Goal: Task Accomplishment & Management: Use online tool/utility

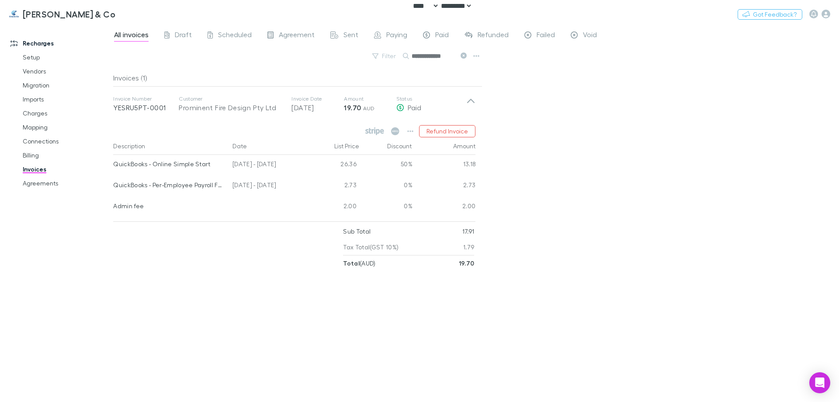
select select "****"
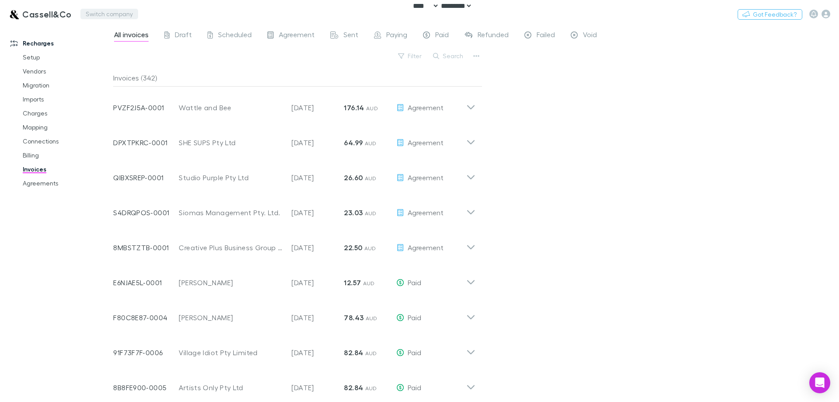
click at [125, 15] on button "Switch company" at bounding box center [109, 14] width 58 height 10
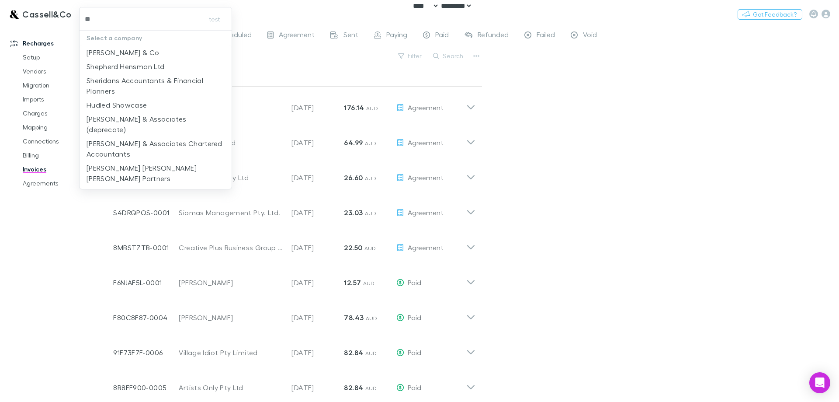
type input "***"
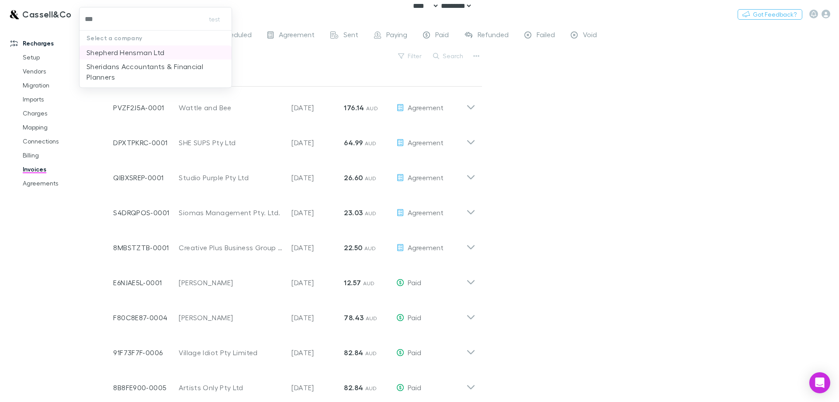
click at [141, 51] on p "Shepherd Hensman Ltd" at bounding box center [126, 52] width 78 height 10
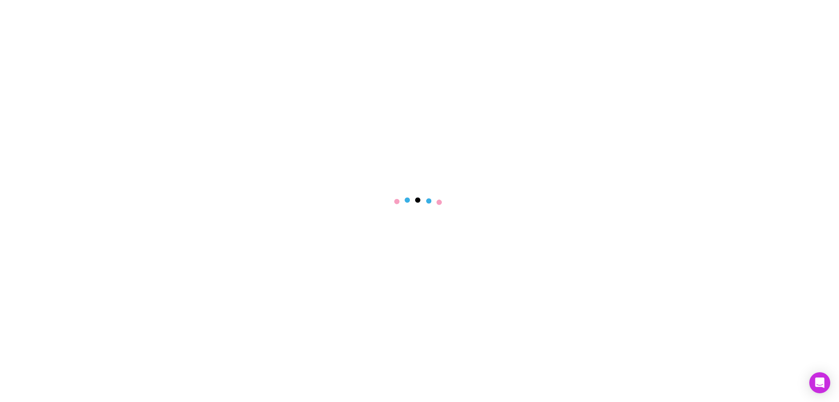
select select "****"
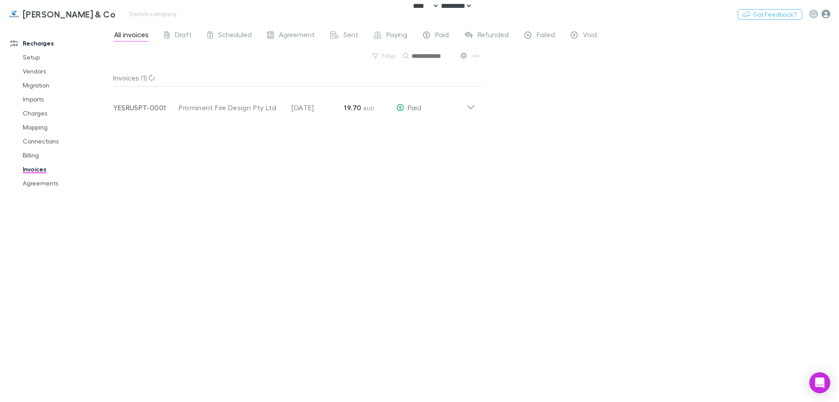
click at [826, 12] on icon "button" at bounding box center [825, 14] width 9 height 9
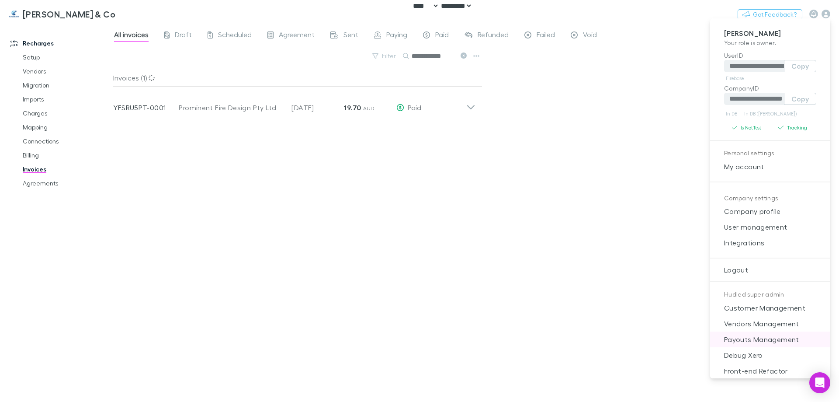
click at [746, 337] on span "Payouts Management" at bounding box center [770, 339] width 106 height 10
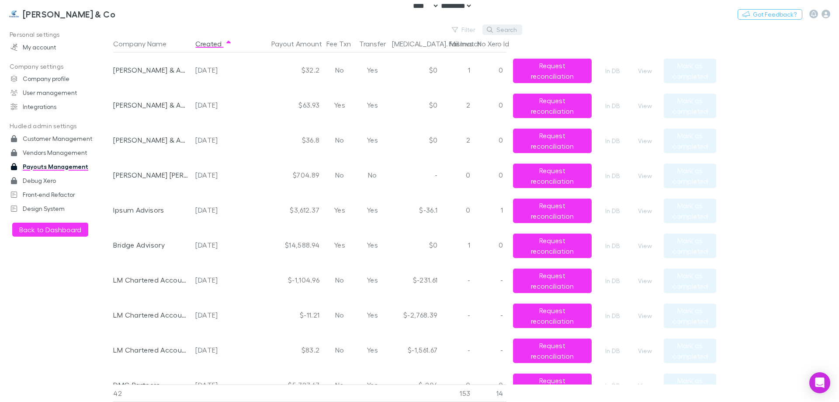
click at [513, 30] on button "Search" at bounding box center [502, 29] width 40 height 10
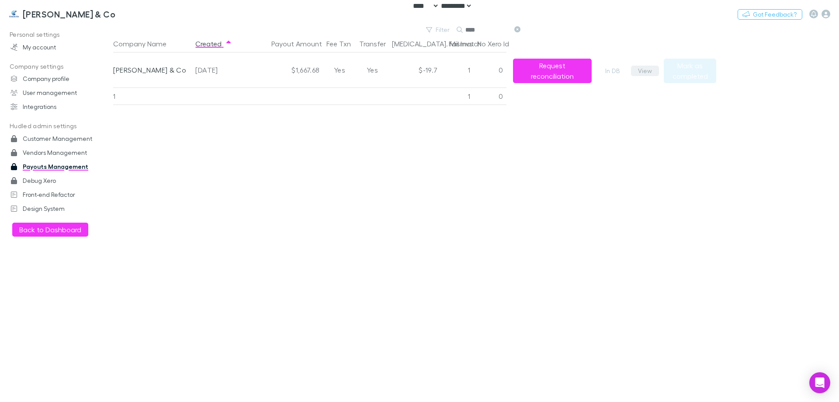
type input "****"
click at [647, 69] on button "View" at bounding box center [645, 71] width 28 height 10
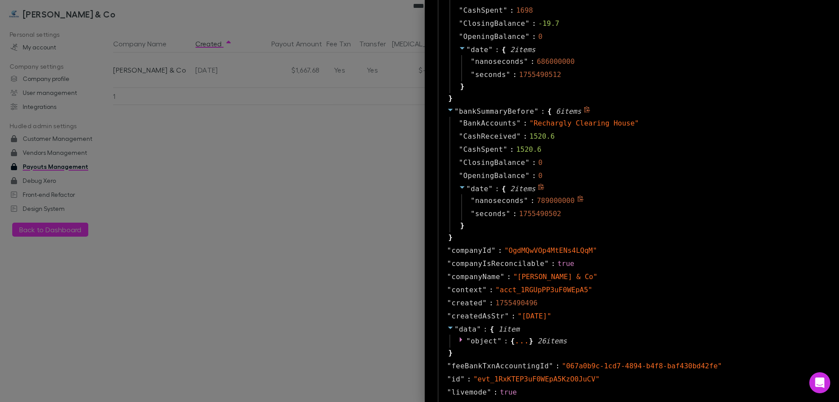
scroll to position [524, 0]
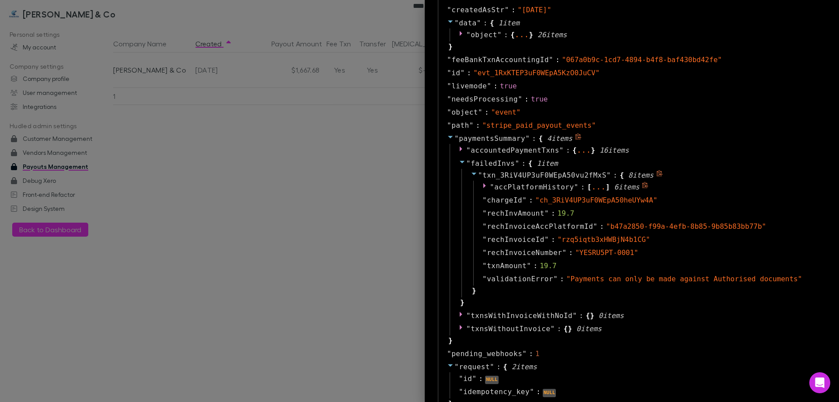
click at [541, 186] on span "accPlatformHistory" at bounding box center [534, 187] width 80 height 8
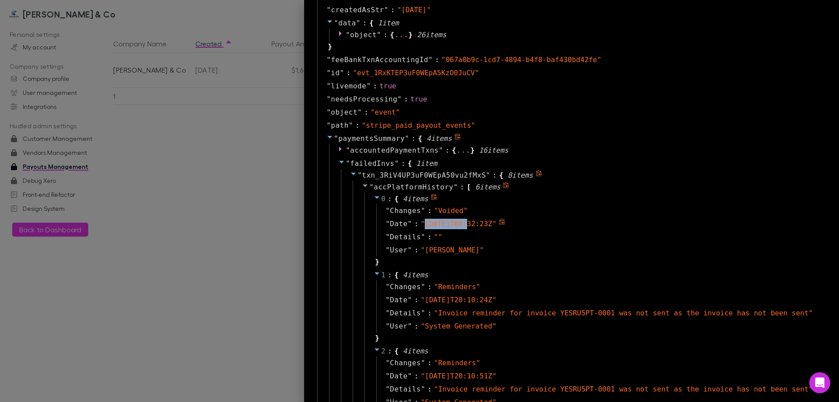
drag, startPoint x: 450, startPoint y: 224, endPoint x: 489, endPoint y: 225, distance: 38.9
click at [489, 225] on span "" [DATE]T00:32:23Z "" at bounding box center [459, 223] width 76 height 8
copy span "[DATE]"
click at [118, 109] on div at bounding box center [419, 201] width 839 height 402
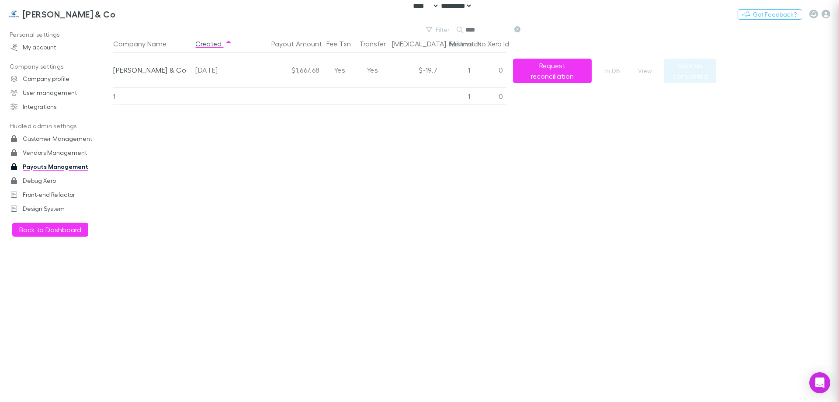
scroll to position [0, 0]
click at [47, 111] on link "Integrations" at bounding box center [60, 107] width 116 height 14
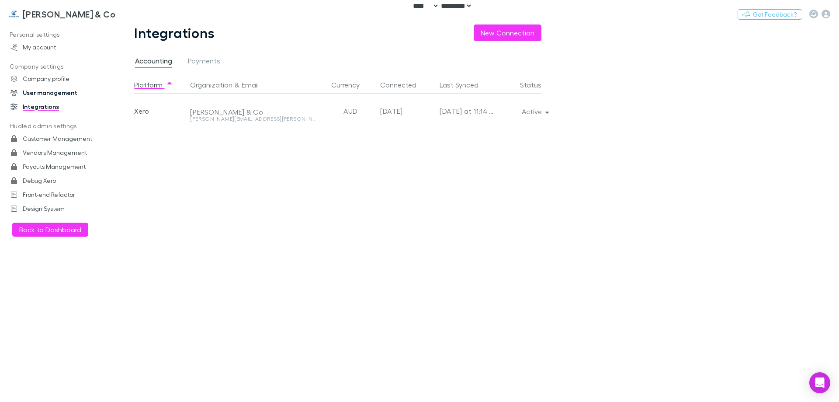
click at [50, 94] on link "User management" at bounding box center [60, 93] width 116 height 14
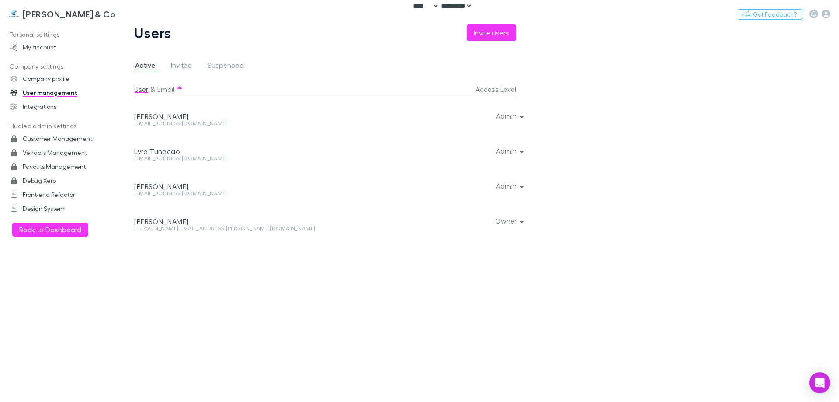
click at [176, 123] on div "[EMAIL_ADDRESS][DOMAIN_NAME]" at bounding box center [255, 123] width 242 height 5
click at [146, 222] on div "[PERSON_NAME]" at bounding box center [255, 221] width 242 height 9
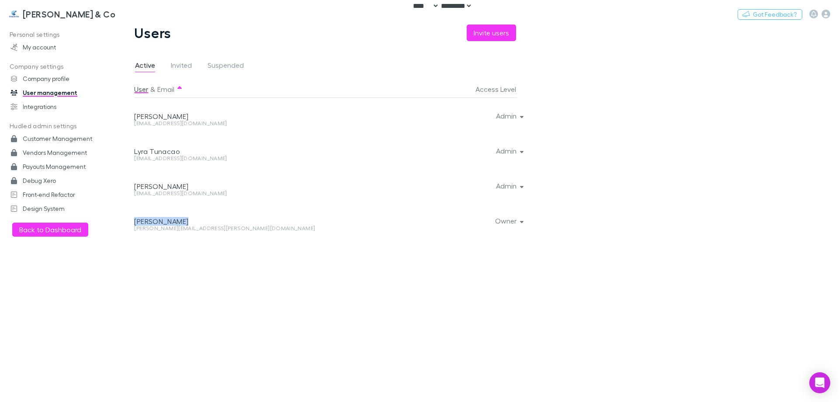
click at [146, 222] on div "[PERSON_NAME]" at bounding box center [255, 221] width 242 height 9
copy div "[PERSON_NAME]"
click at [556, 386] on main "Users Invite users Active Invited Suspended User & Email Access Level [PERSON_N…" at bounding box center [476, 212] width 726 height 377
click at [170, 228] on div "[PERSON_NAME][EMAIL_ADDRESS][PERSON_NAME][DOMAIN_NAME]" at bounding box center [255, 227] width 242 height 5
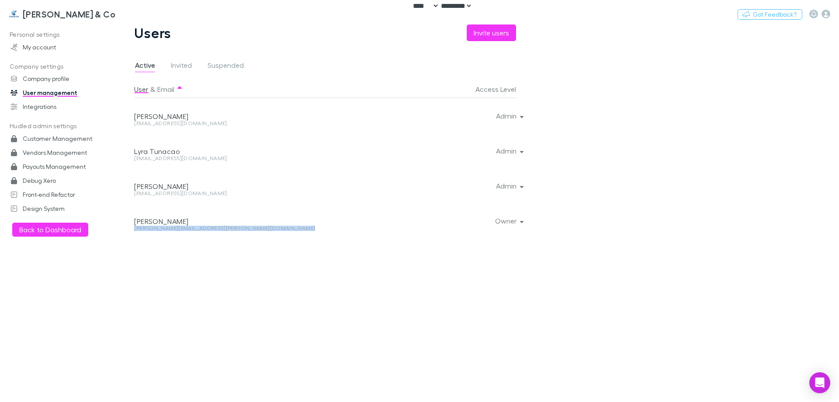
click at [170, 228] on div "[PERSON_NAME][EMAIL_ADDRESS][PERSON_NAME][DOMAIN_NAME]" at bounding box center [255, 227] width 242 height 5
copy div "[PERSON_NAME][EMAIL_ADDRESS][PERSON_NAME][DOMAIN_NAME] Owner"
click at [142, 195] on div "[EMAIL_ADDRESS][DOMAIN_NAME]" at bounding box center [255, 193] width 242 height 5
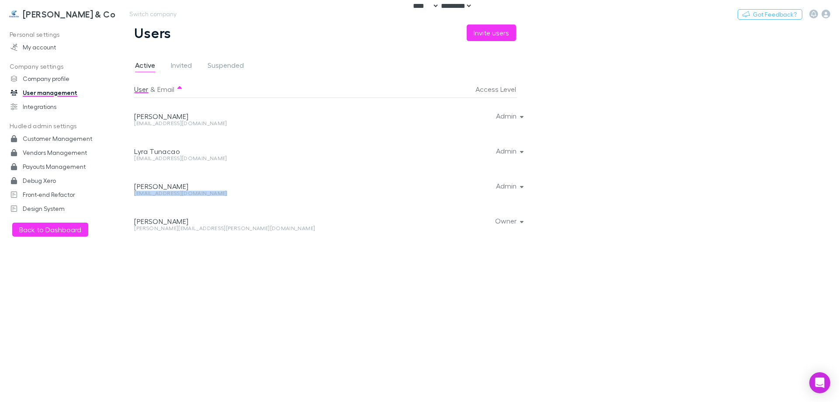
copy div "[EMAIL_ADDRESS][DOMAIN_NAME] Admin"
click at [171, 161] on div "[EMAIL_ADDRESS][DOMAIN_NAME]" at bounding box center [255, 158] width 242 height 5
copy div "[EMAIL_ADDRESS][DOMAIN_NAME] Admin"
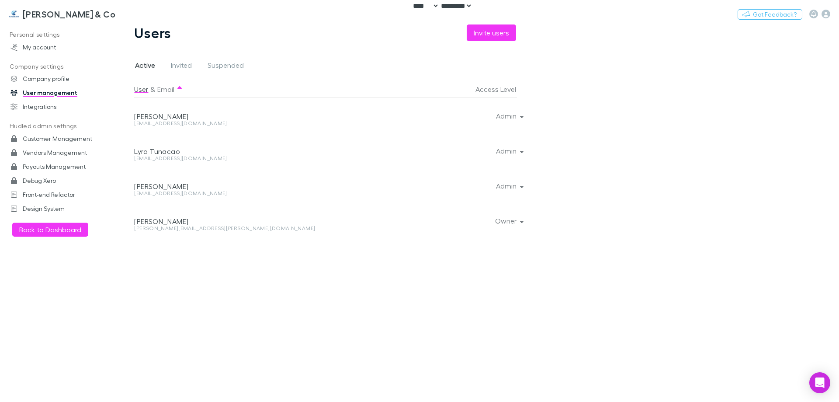
click at [165, 122] on div "[EMAIL_ADDRESS][DOMAIN_NAME]" at bounding box center [255, 123] width 242 height 5
copy div "[EMAIL_ADDRESS][DOMAIN_NAME] Admin"
click at [62, 166] on link "Payouts Management" at bounding box center [60, 166] width 116 height 14
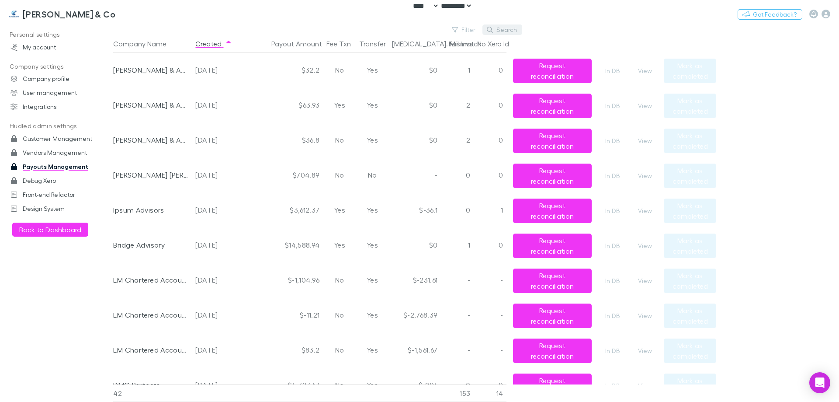
click at [506, 32] on button "Search" at bounding box center [502, 29] width 40 height 10
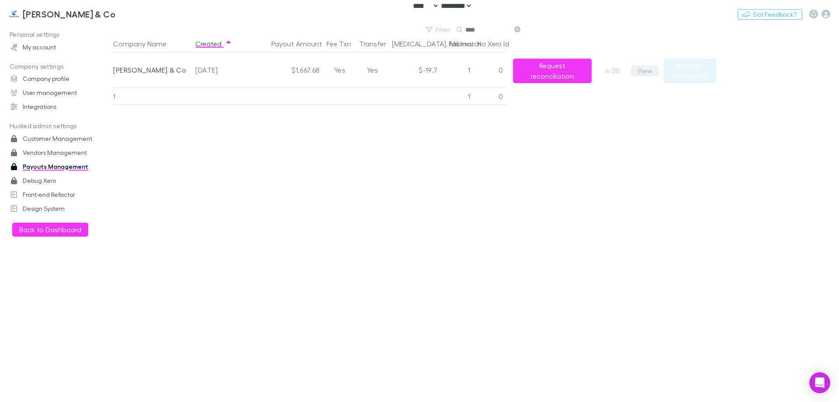
type input "****"
click at [642, 71] on button "View" at bounding box center [645, 71] width 28 height 10
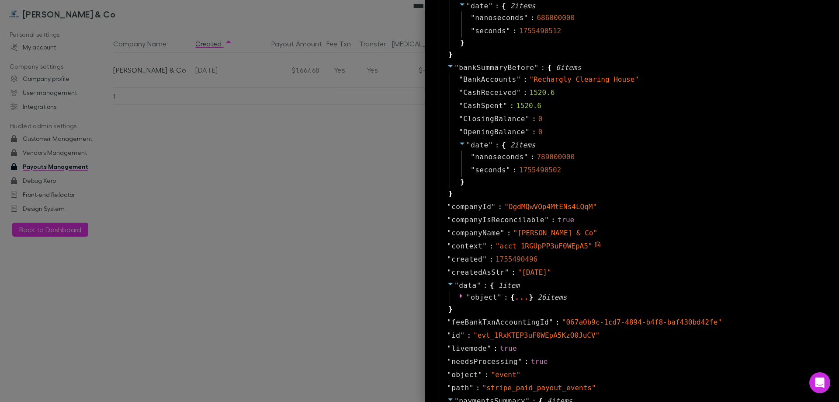
scroll to position [524, 0]
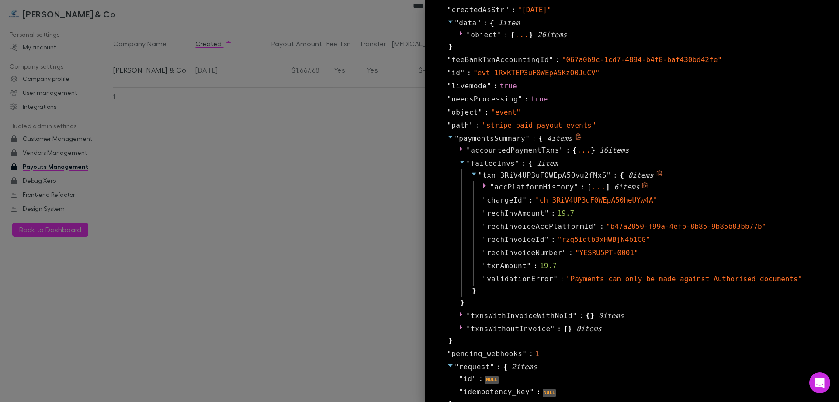
click at [482, 182] on icon at bounding box center [485, 185] width 7 height 7
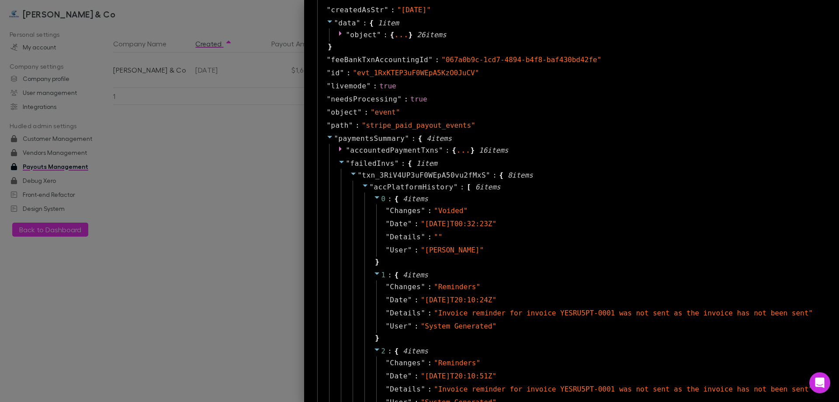
click at [227, 64] on div at bounding box center [419, 201] width 839 height 402
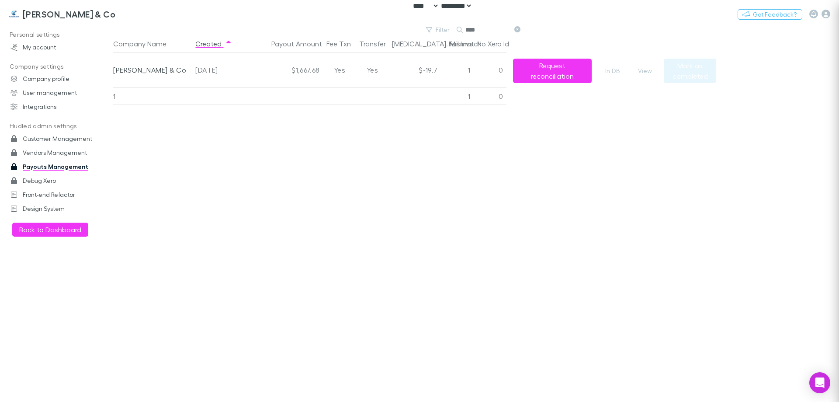
scroll to position [0, 0]
click at [516, 28] on icon at bounding box center [517, 29] width 6 height 6
click at [433, 30] on div "Filter Search ****" at bounding box center [318, 29] width 411 height 10
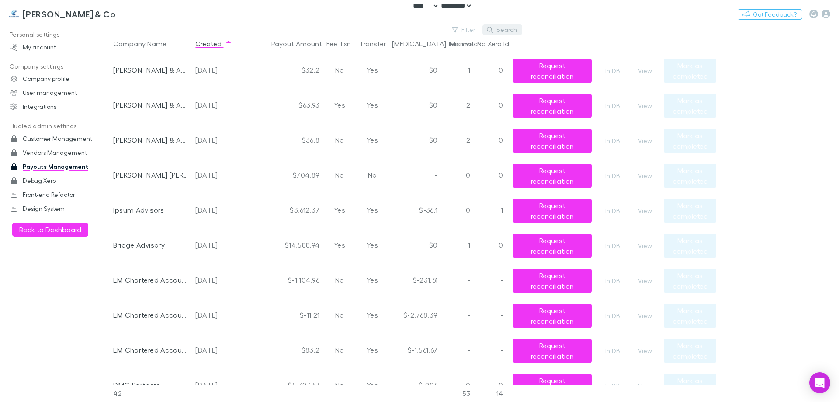
click at [498, 30] on button "Search" at bounding box center [502, 29] width 40 height 10
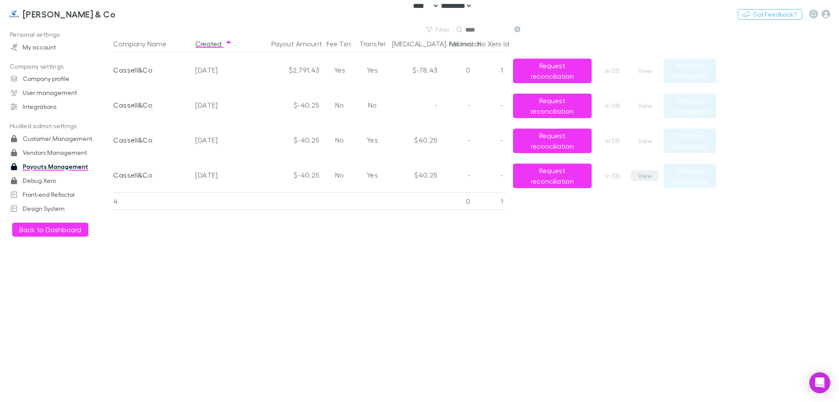
type input "****"
click at [641, 179] on button "View" at bounding box center [645, 175] width 28 height 10
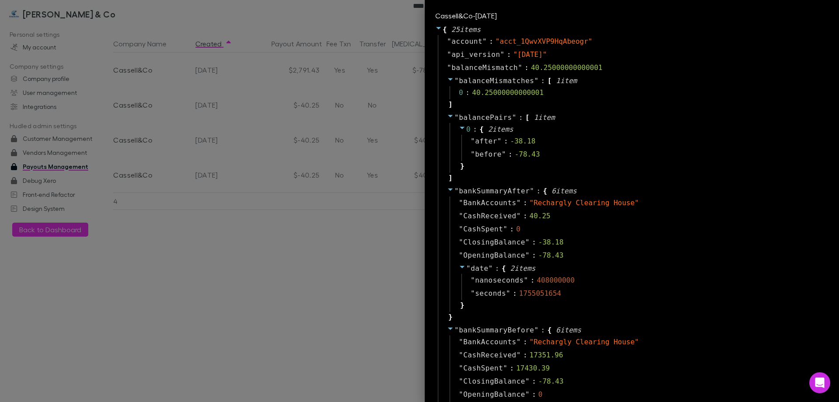
click at [275, 279] on div at bounding box center [419, 201] width 839 height 402
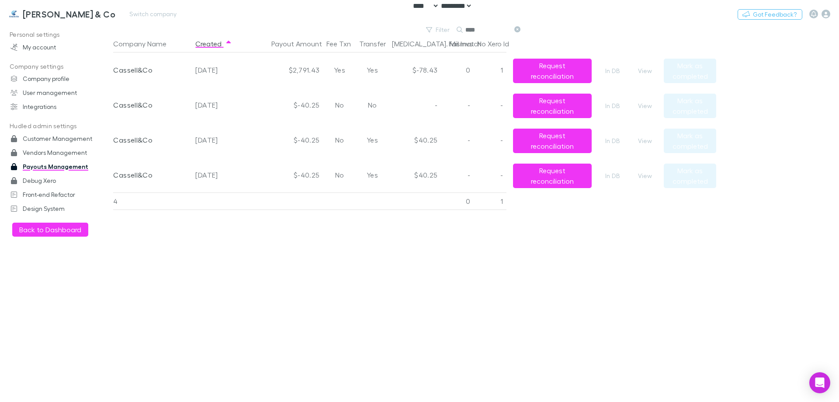
click at [114, 8] on div "[PERSON_NAME] & Co Switch company Nothing Got Feedback?" at bounding box center [419, 14] width 839 height 28
click at [124, 13] on button "Switch company" at bounding box center [153, 14] width 58 height 10
type input "****"
click at [125, 54] on li "Cassell&Co" at bounding box center [150, 52] width 152 height 14
click at [646, 177] on button "View" at bounding box center [645, 175] width 28 height 10
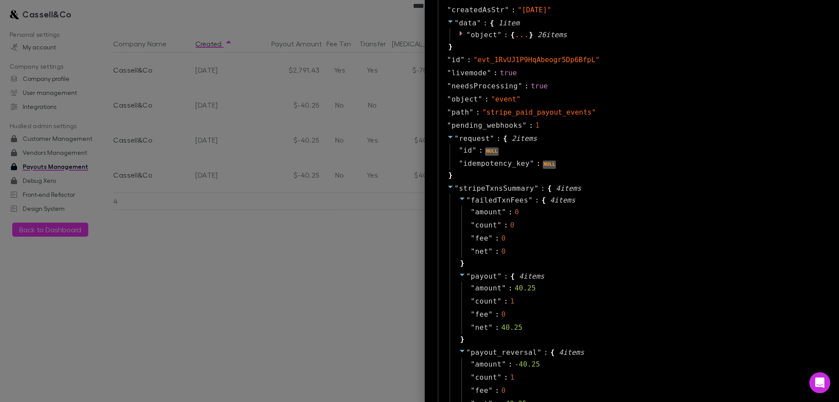
scroll to position [729, 0]
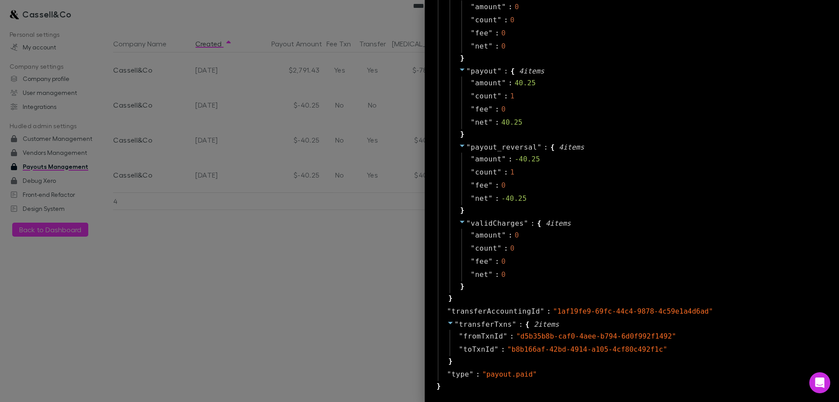
click at [272, 276] on div at bounding box center [419, 201] width 839 height 402
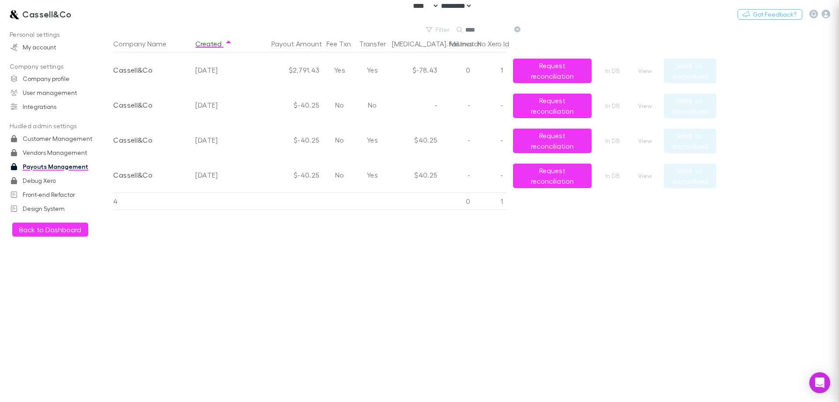
scroll to position [0, 0]
click at [639, 174] on button "View" at bounding box center [645, 175] width 28 height 10
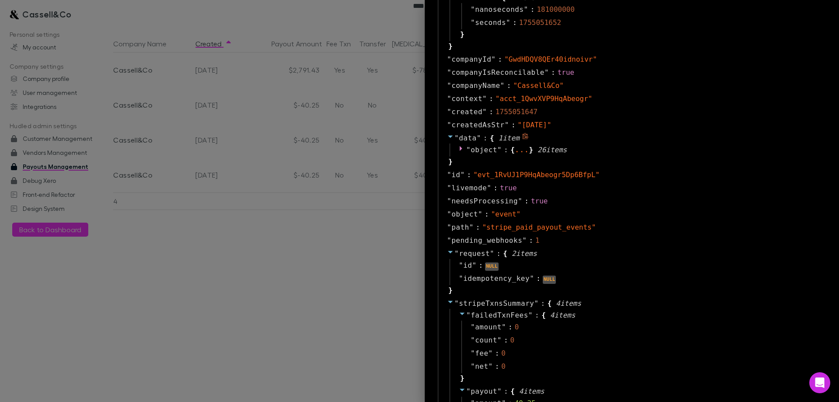
scroll to position [612, 0]
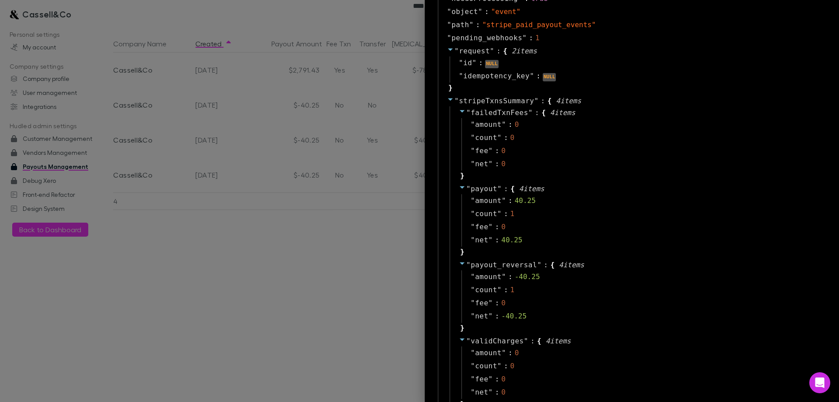
click at [136, 262] on div at bounding box center [419, 201] width 839 height 402
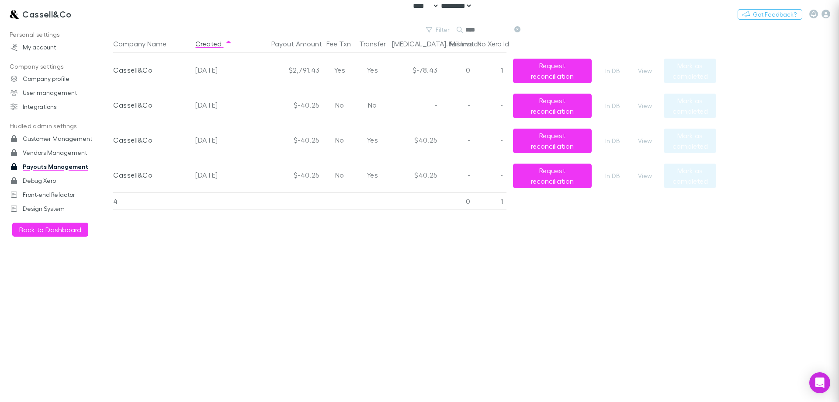
scroll to position [0, 0]
click at [36, 11] on h3 "Cassell&Co" at bounding box center [46, 14] width 49 height 10
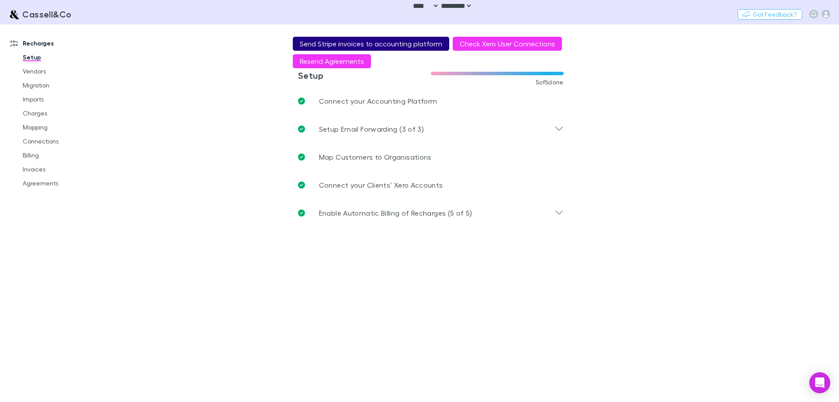
click at [340, 45] on button "Send Stripe invoices to accounting platform" at bounding box center [371, 44] width 156 height 14
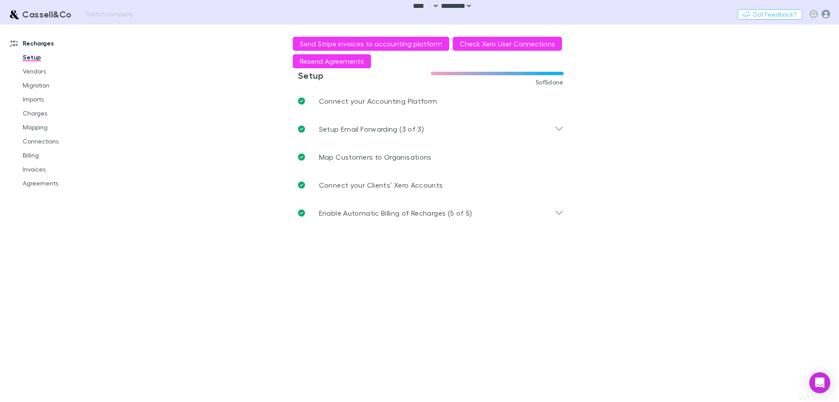
click at [828, 13] on icon "button" at bounding box center [825, 14] width 9 height 9
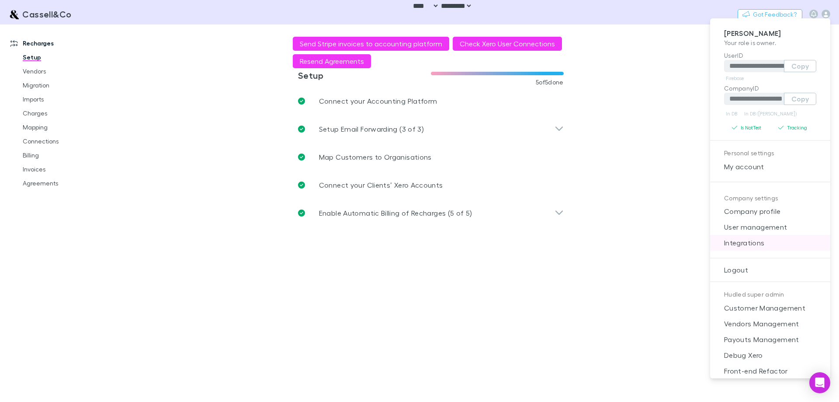
click at [763, 241] on span "Integrations" at bounding box center [770, 242] width 106 height 10
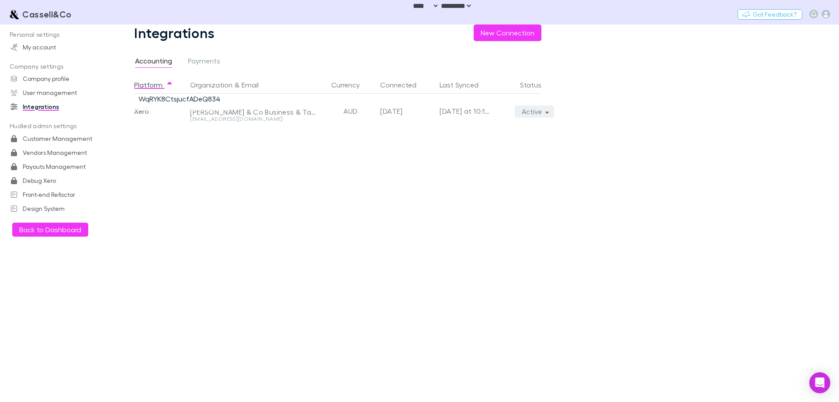
click at [532, 111] on button "Active" at bounding box center [535, 111] width 40 height 12
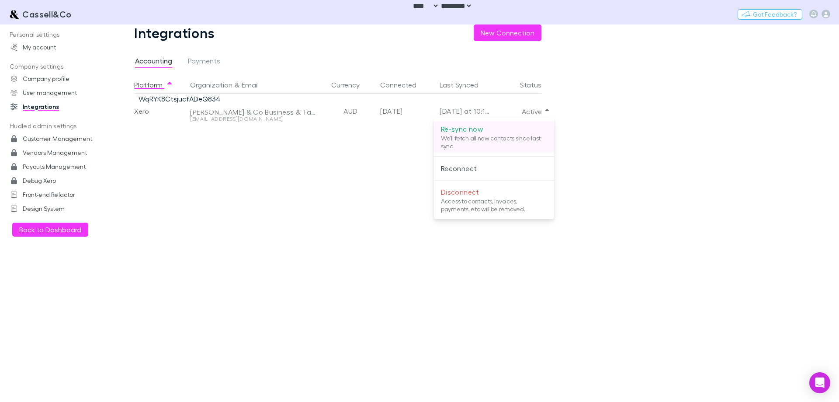
click at [521, 130] on p "Re-sync now" at bounding box center [494, 129] width 106 height 10
click at [301, 203] on div at bounding box center [419, 201] width 839 height 402
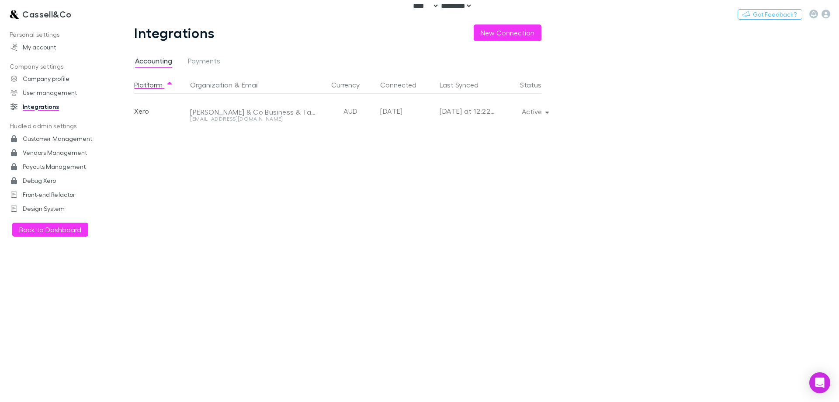
click at [452, 186] on div "Platform Organization & Email Currency Connected Last Synced Status Xero [PERSO…" at bounding box center [344, 239] width 421 height 326
click at [59, 164] on link "Payouts Management" at bounding box center [60, 166] width 116 height 14
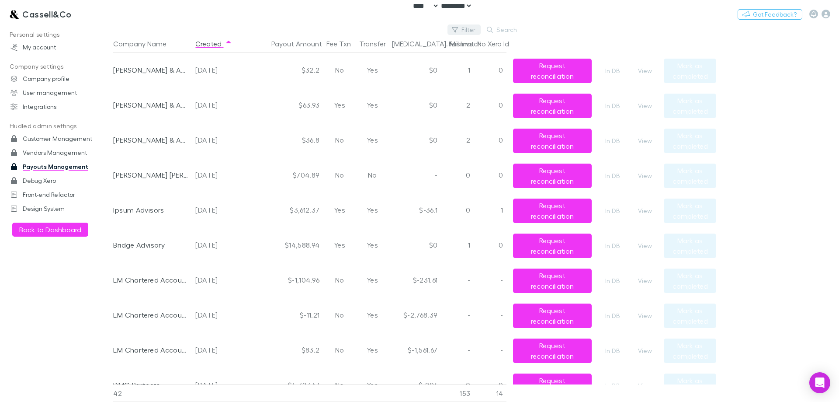
click at [460, 28] on button "Filter" at bounding box center [463, 29] width 33 height 10
type input "****"
click at [426, 81] on li "Cassell&Co" at bounding box center [405, 87] width 152 height 14
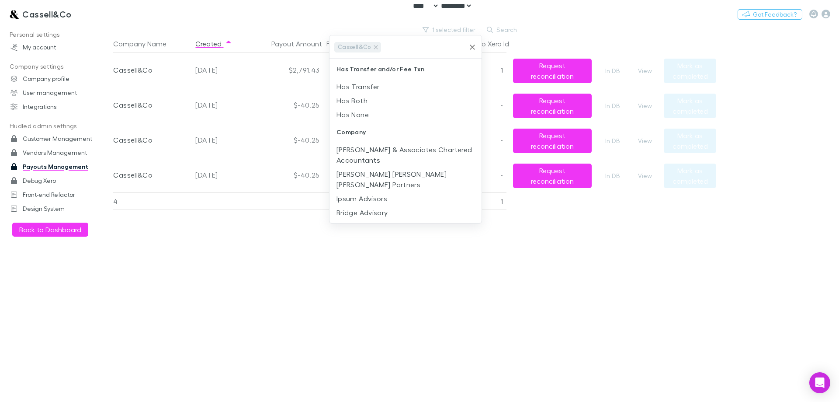
drag, startPoint x: 608, startPoint y: 281, endPoint x: 616, endPoint y: 263, distance: 18.8
click at [609, 279] on div at bounding box center [419, 201] width 839 height 402
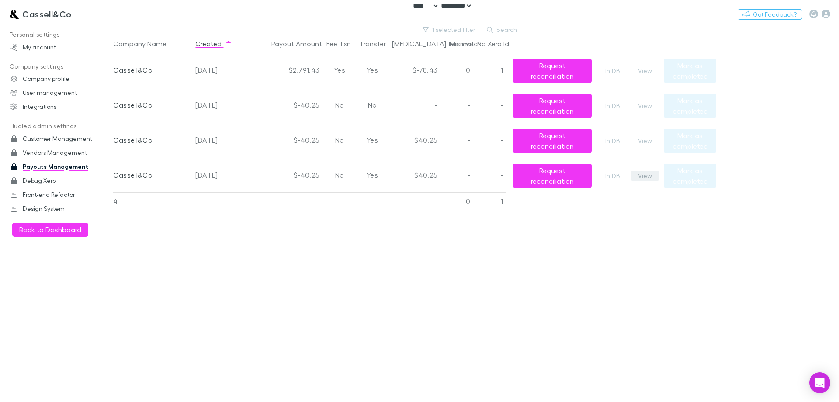
click at [650, 175] on button "View" at bounding box center [645, 175] width 28 height 10
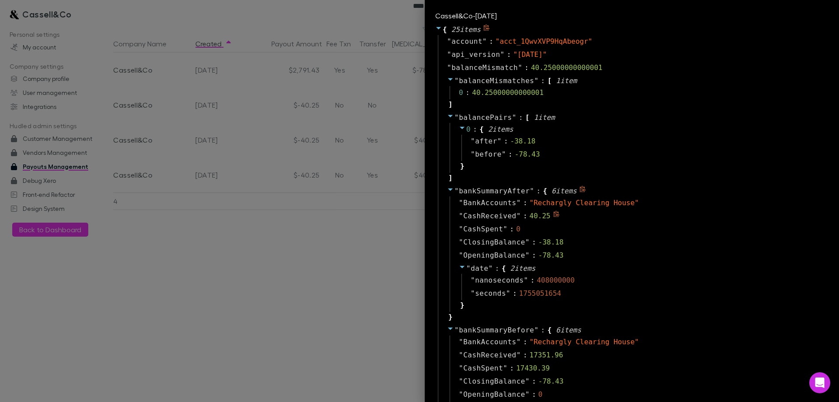
drag, startPoint x: 253, startPoint y: 274, endPoint x: 260, endPoint y: 267, distance: 10.2
click at [253, 273] on div at bounding box center [419, 201] width 839 height 402
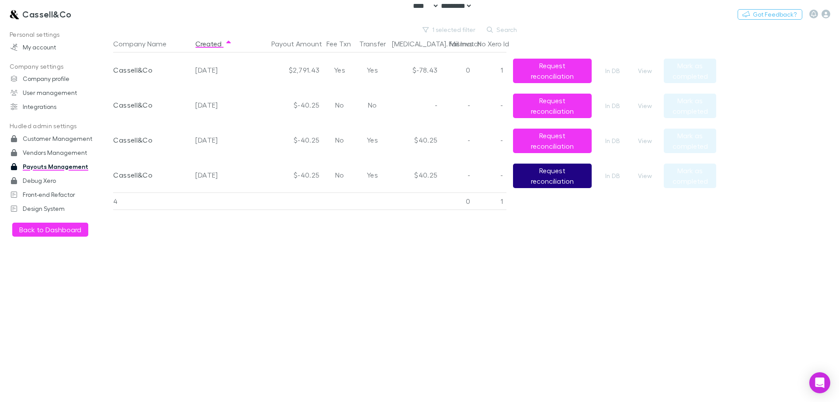
click at [537, 170] on button "Request reconciliation" at bounding box center [552, 175] width 79 height 24
click at [647, 176] on button "View" at bounding box center [645, 175] width 28 height 10
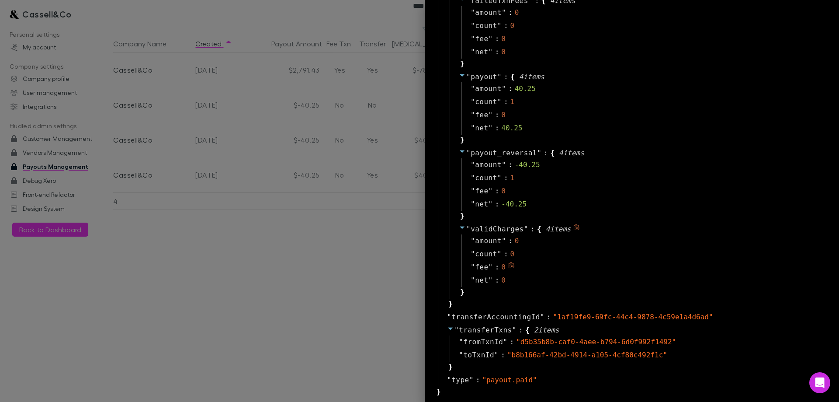
scroll to position [792, 0]
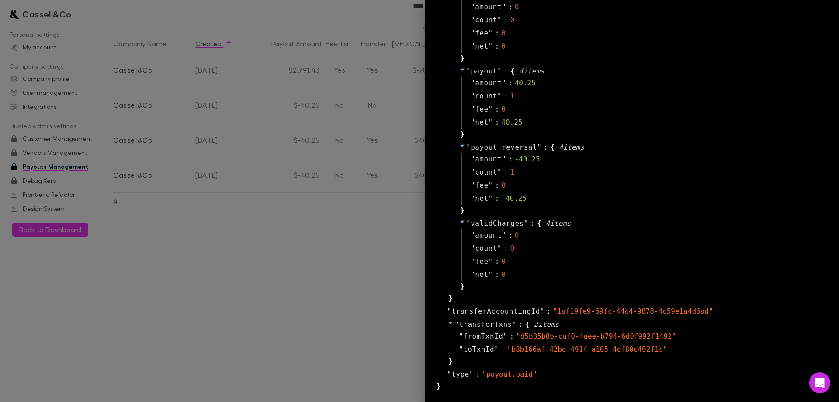
click at [352, 337] on div at bounding box center [419, 201] width 839 height 402
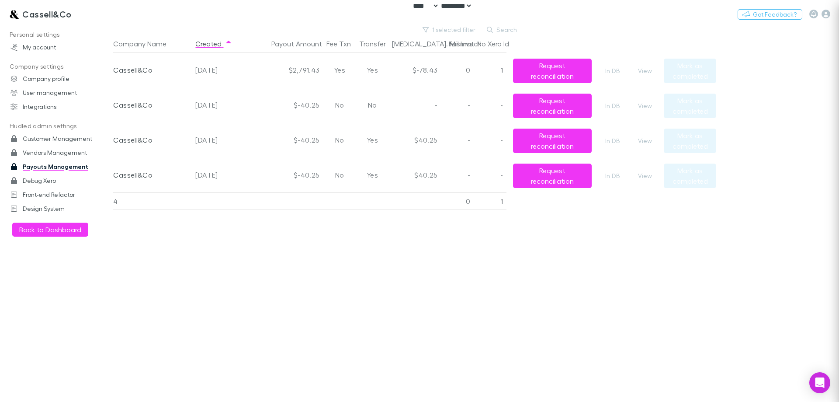
scroll to position [0, 0]
click at [648, 143] on button "View" at bounding box center [645, 140] width 28 height 10
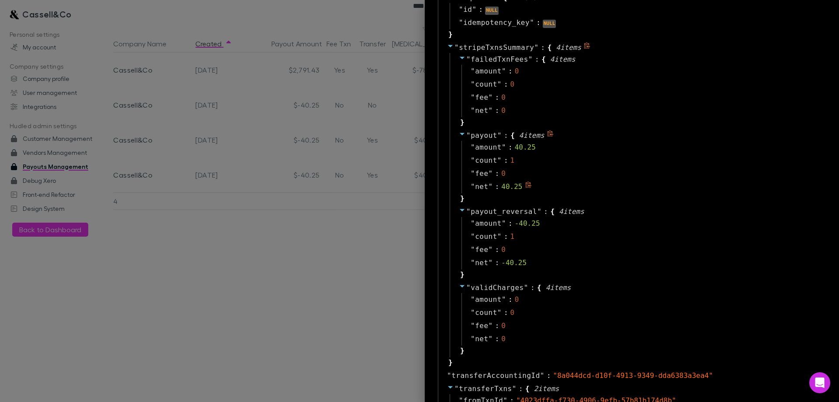
scroll to position [729, 0]
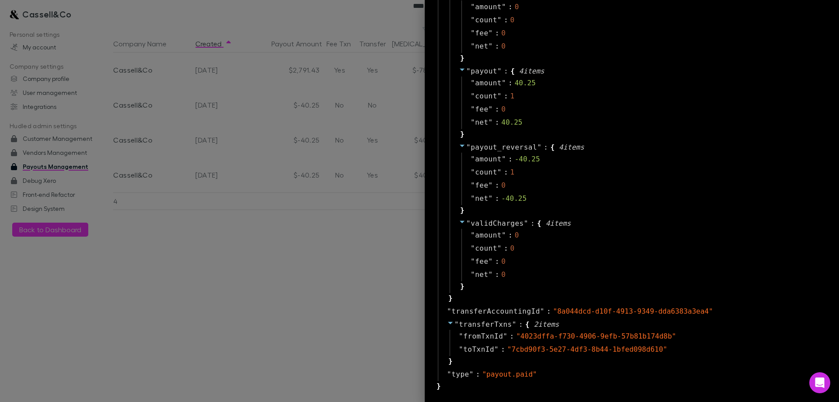
click at [321, 264] on div at bounding box center [419, 201] width 839 height 402
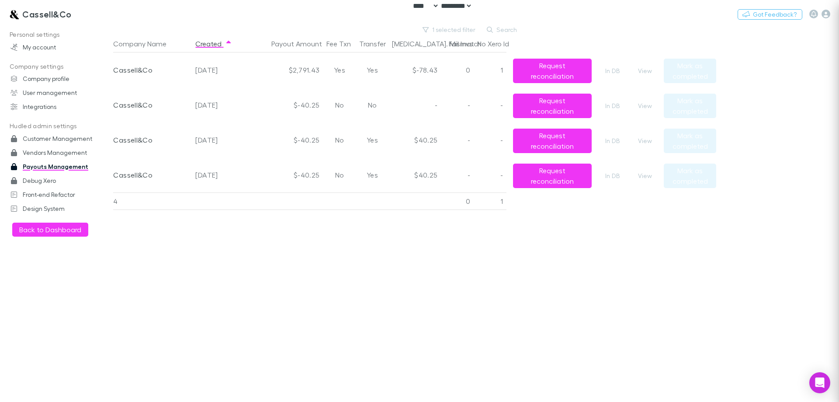
scroll to position [0, 0]
click at [648, 106] on button "View" at bounding box center [645, 105] width 28 height 10
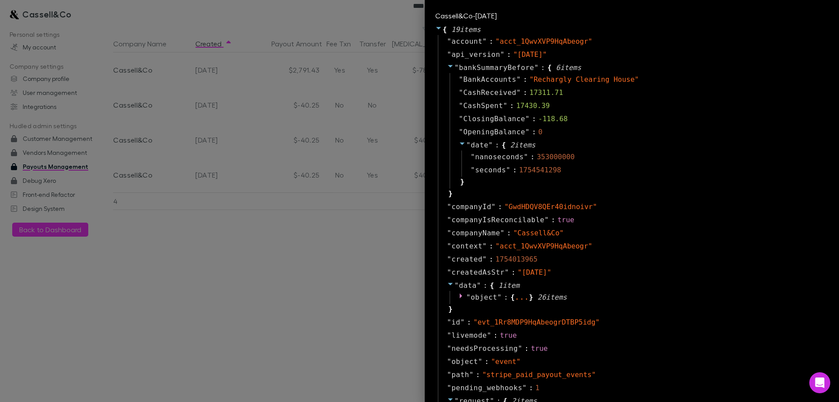
click at [338, 263] on div at bounding box center [419, 201] width 839 height 402
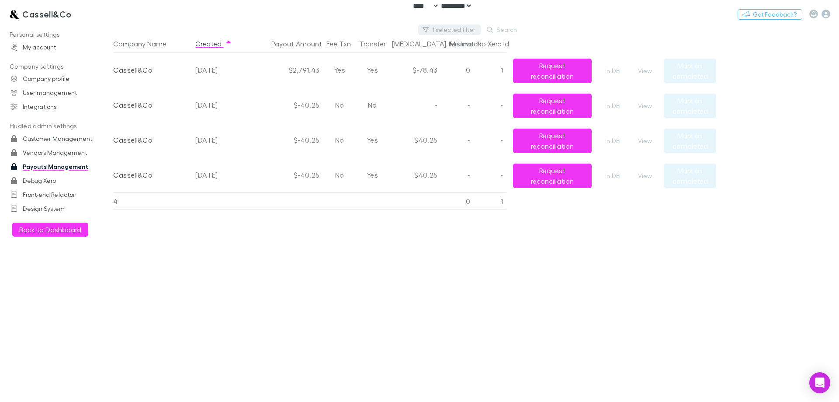
click at [475, 30] on button "1 selected filter" at bounding box center [449, 29] width 62 height 10
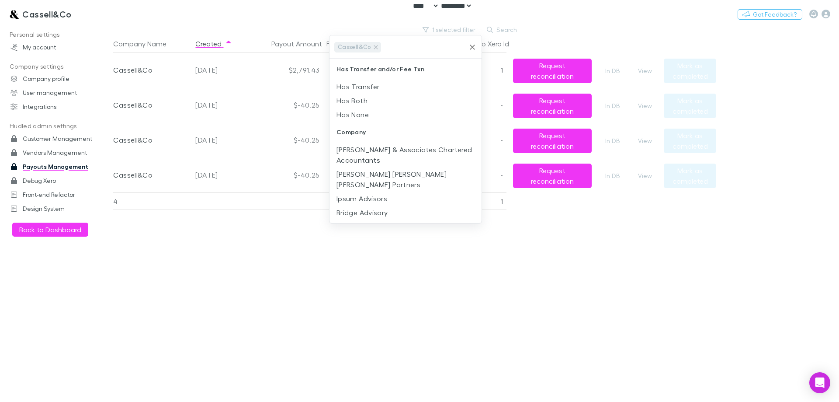
click at [471, 50] on icon "Clear" at bounding box center [472, 47] width 9 height 9
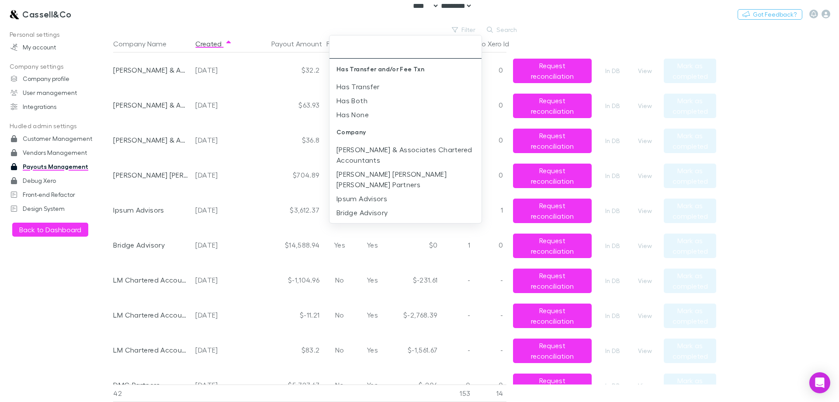
click at [551, 27] on div at bounding box center [419, 201] width 839 height 402
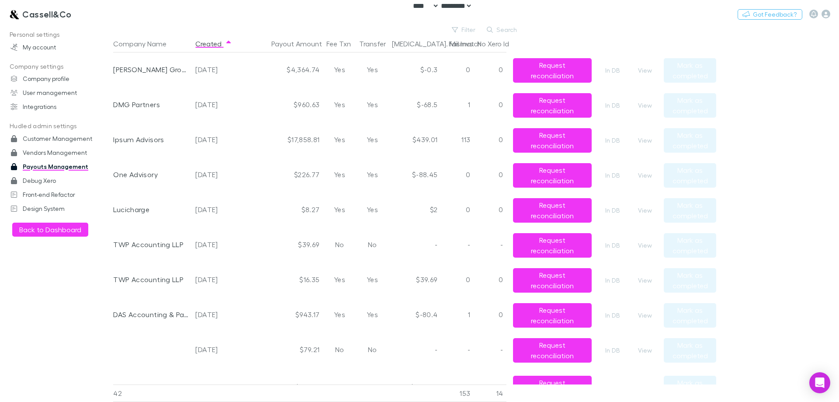
scroll to position [655, 0]
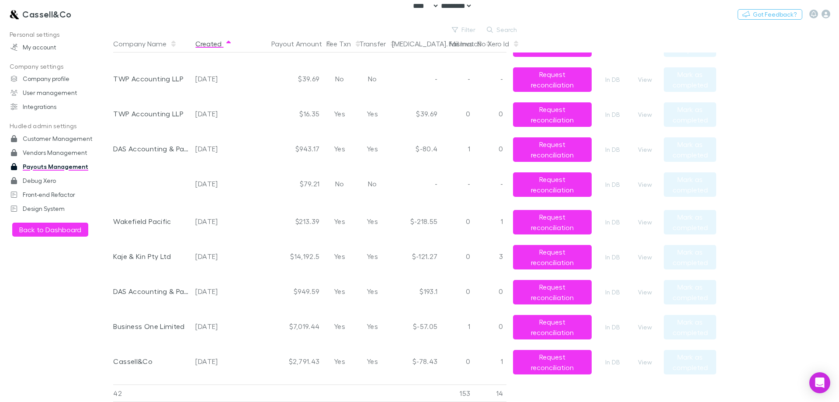
click at [221, 44] on button "Created" at bounding box center [213, 43] width 37 height 17
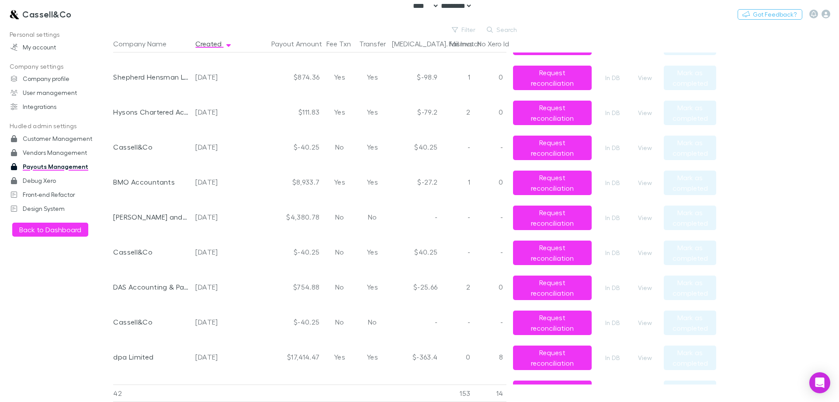
scroll to position [0, 0]
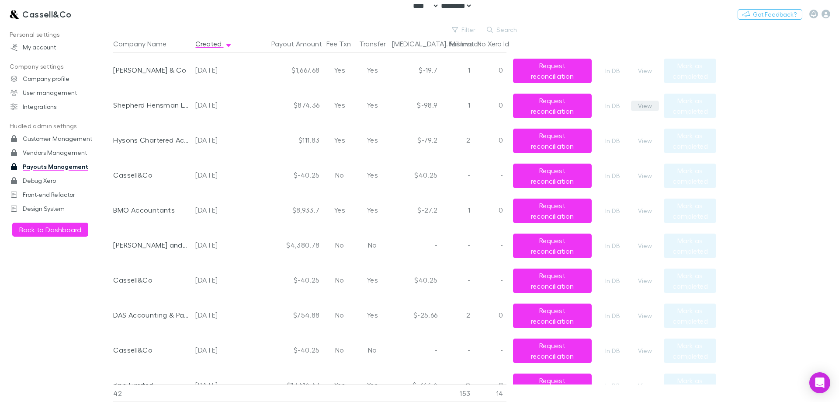
click at [638, 106] on button "View" at bounding box center [645, 105] width 28 height 10
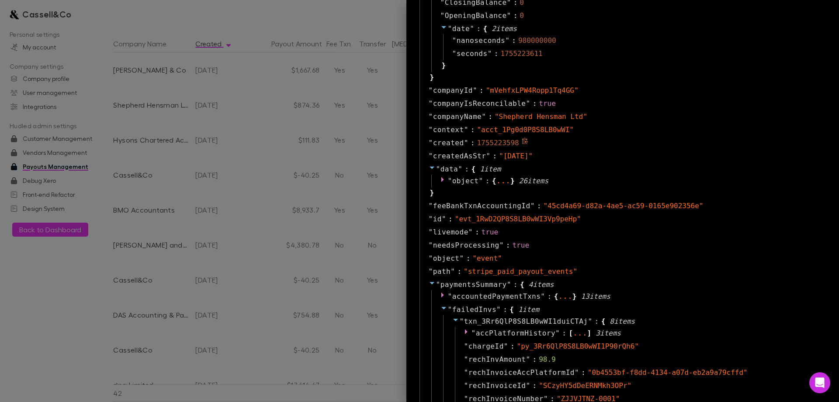
scroll to position [612, 0]
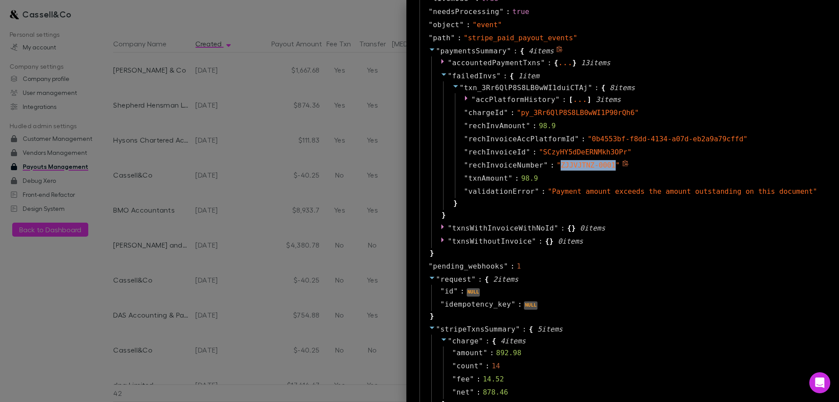
drag, startPoint x: 614, startPoint y: 165, endPoint x: 565, endPoint y: 167, distance: 48.6
click at [565, 167] on span "" ZJJVJTNZ-0001 "" at bounding box center [588, 165] width 63 height 8
copy span "ZJJVJTNZ-0001"
drag, startPoint x: 683, startPoint y: 226, endPoint x: 478, endPoint y: 96, distance: 242.4
click at [683, 226] on div "" txnsWithInvoiceWithNoId " : { } 0 item s" at bounding box center [628, 228] width 395 height 13
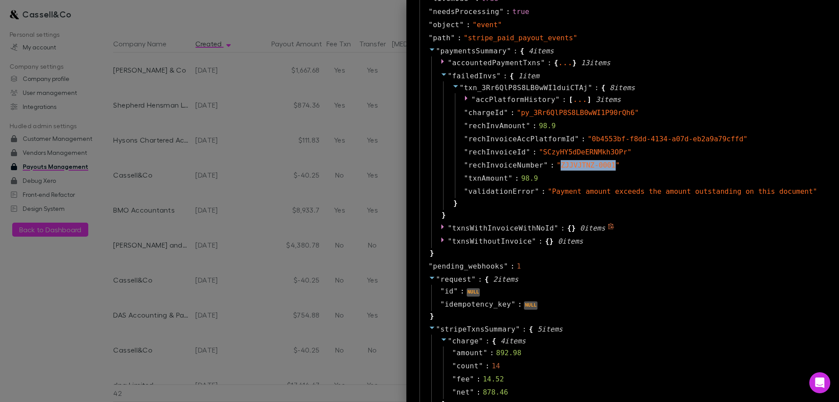
click at [471, 96] on icon at bounding box center [467, 97] width 7 height 7
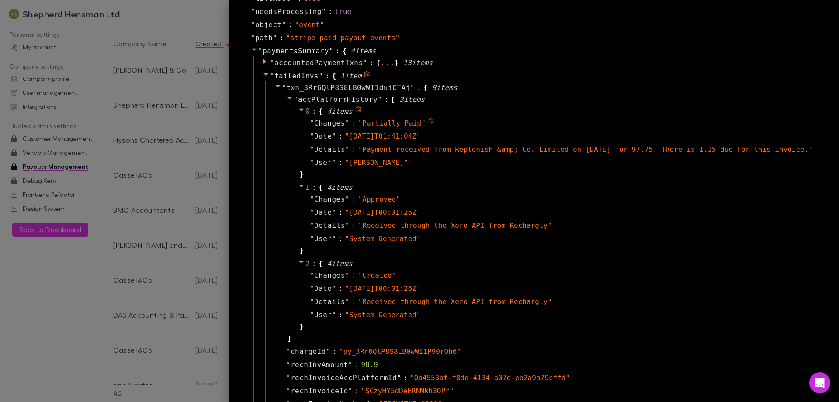
click at [433, 120] on icon at bounding box center [432, 121] width 6 height 6
